Goal: Task Accomplishment & Management: Manage account settings

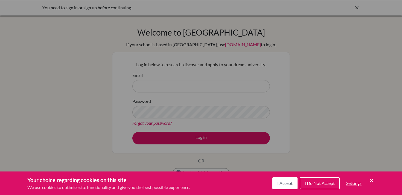
click at [282, 184] on span "I Accept" at bounding box center [284, 182] width 15 height 5
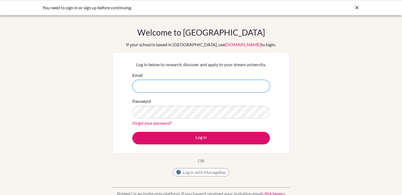
click at [175, 86] on input "Email" at bounding box center [200, 86] width 137 height 13
type input "mmaldonado@isk.ac.ke"
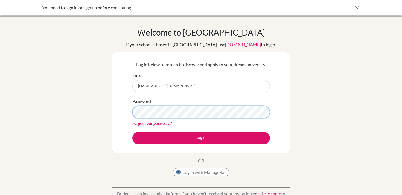
click at [132, 132] on button "Log in" at bounding box center [200, 138] width 137 height 13
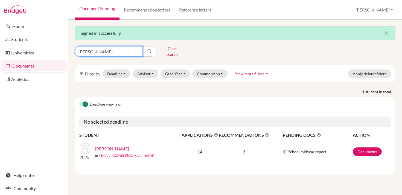
click at [138, 50] on input "[PERSON_NAME]" at bounding box center [109, 51] width 68 height 10
type input "shah"
click button "submit" at bounding box center [149, 51] width 14 height 10
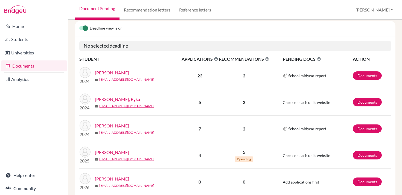
scroll to position [85, 0]
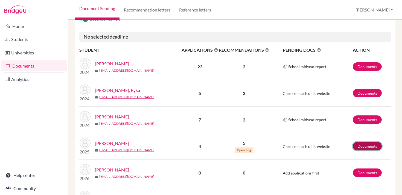
click at [366, 144] on link "Documents" at bounding box center [366, 146] width 29 height 8
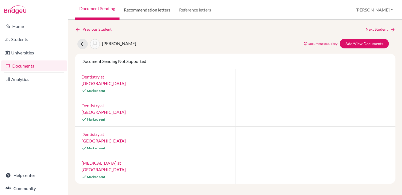
click at [156, 11] on link "Recommendation letters" at bounding box center [146, 10] width 55 height 20
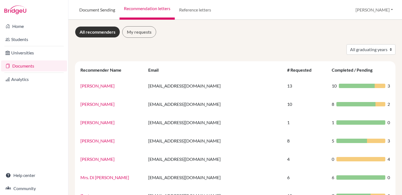
click at [104, 10] on link "Document Sending" at bounding box center [97, 10] width 45 height 20
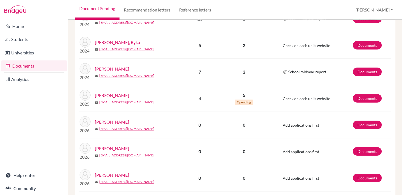
scroll to position [116, 0]
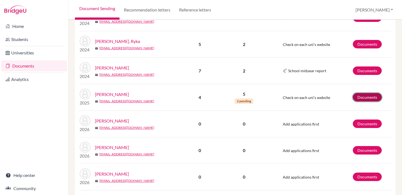
click at [366, 93] on link "Documents" at bounding box center [366, 97] width 29 height 8
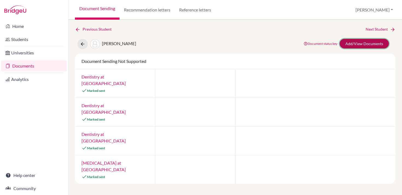
click at [355, 42] on link "Add/View Documents" at bounding box center [363, 44] width 49 height 10
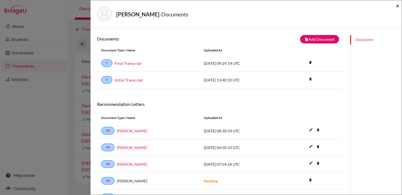
click at [398, 6] on span "×" at bounding box center [397, 6] width 4 height 8
